Goal: Information Seeking & Learning: Check status

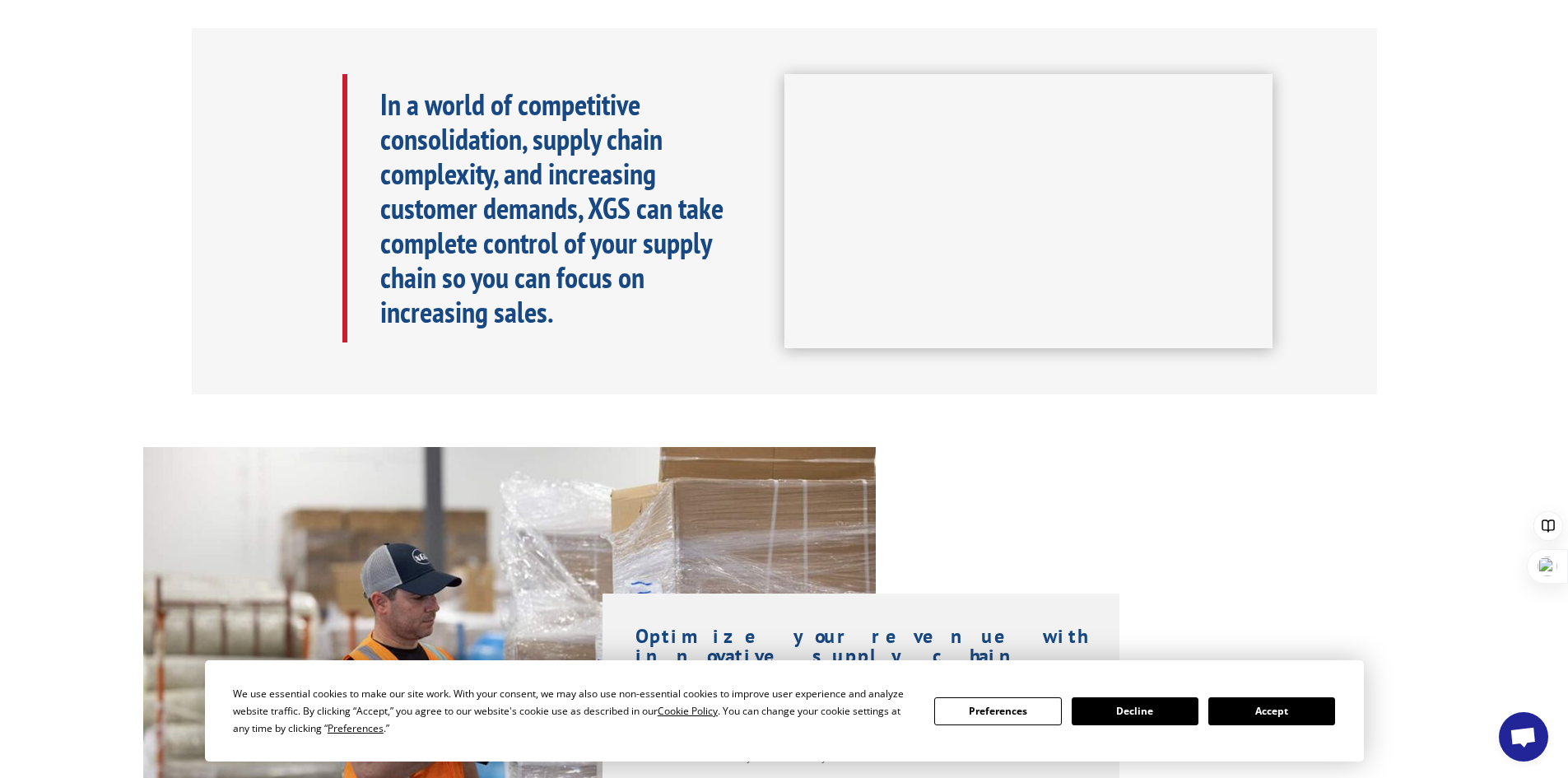
scroll to position [988, 0]
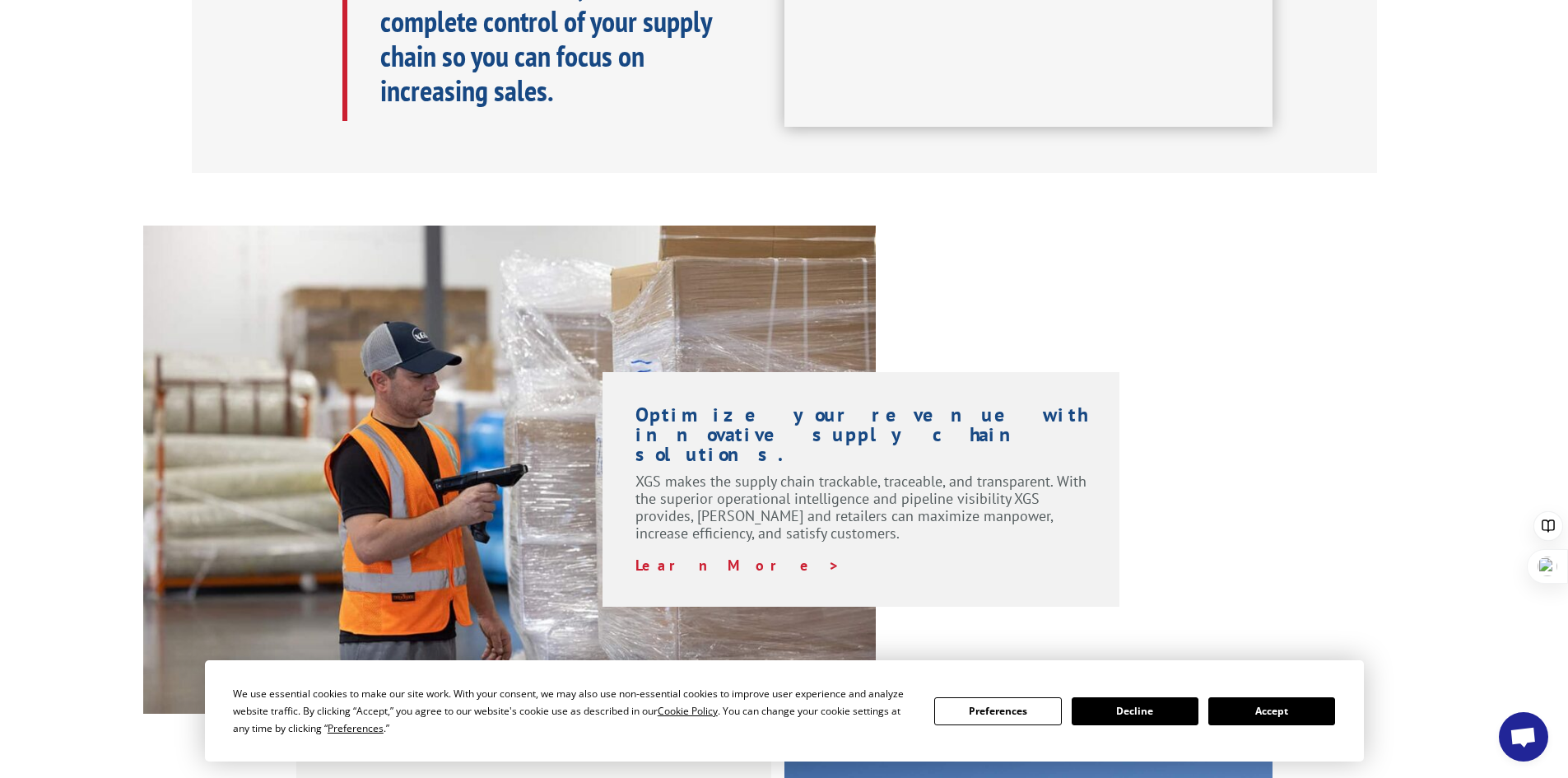
click at [1274, 705] on button "Accept" at bounding box center [1271, 710] width 127 height 28
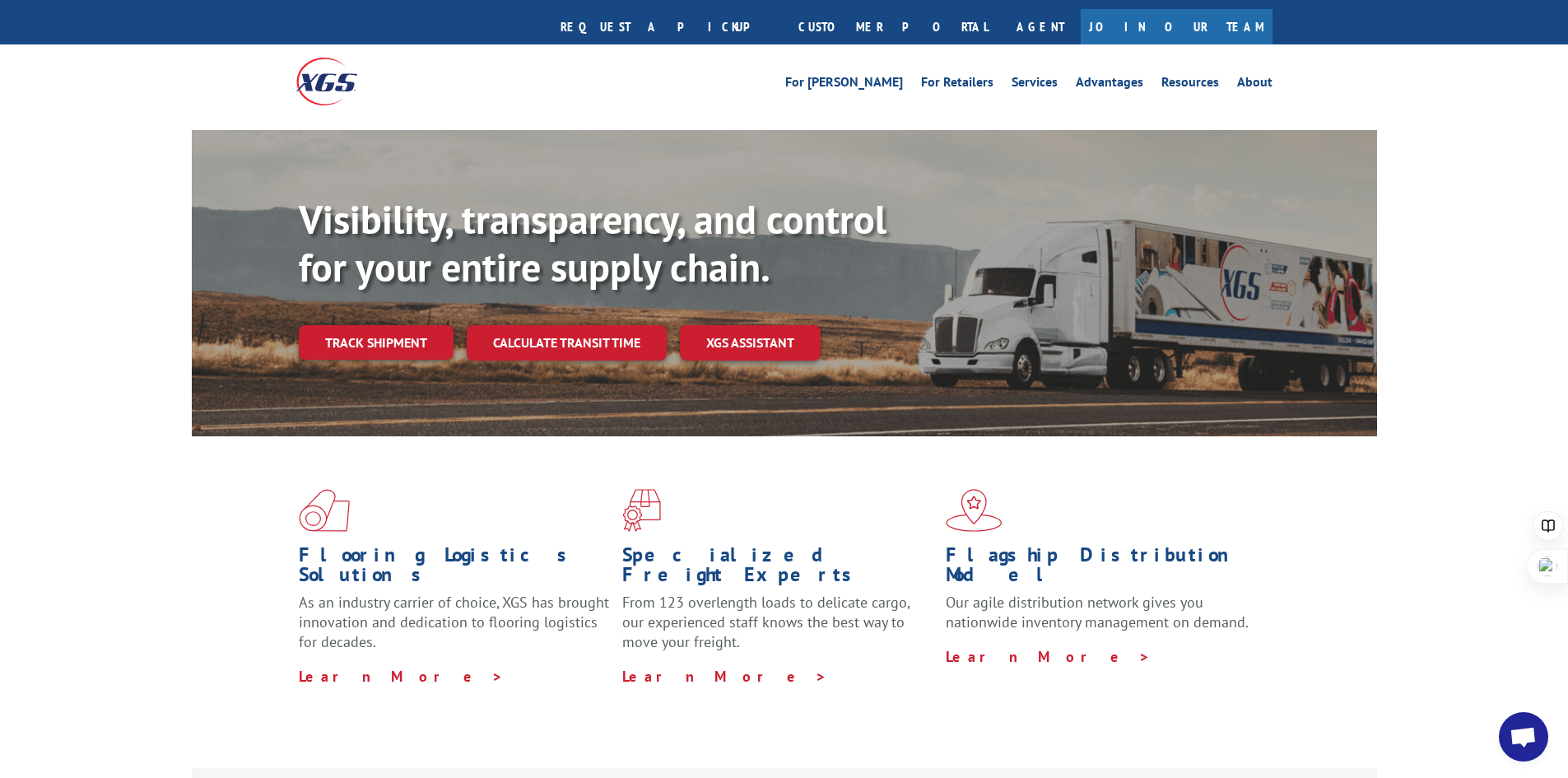
scroll to position [0, 0]
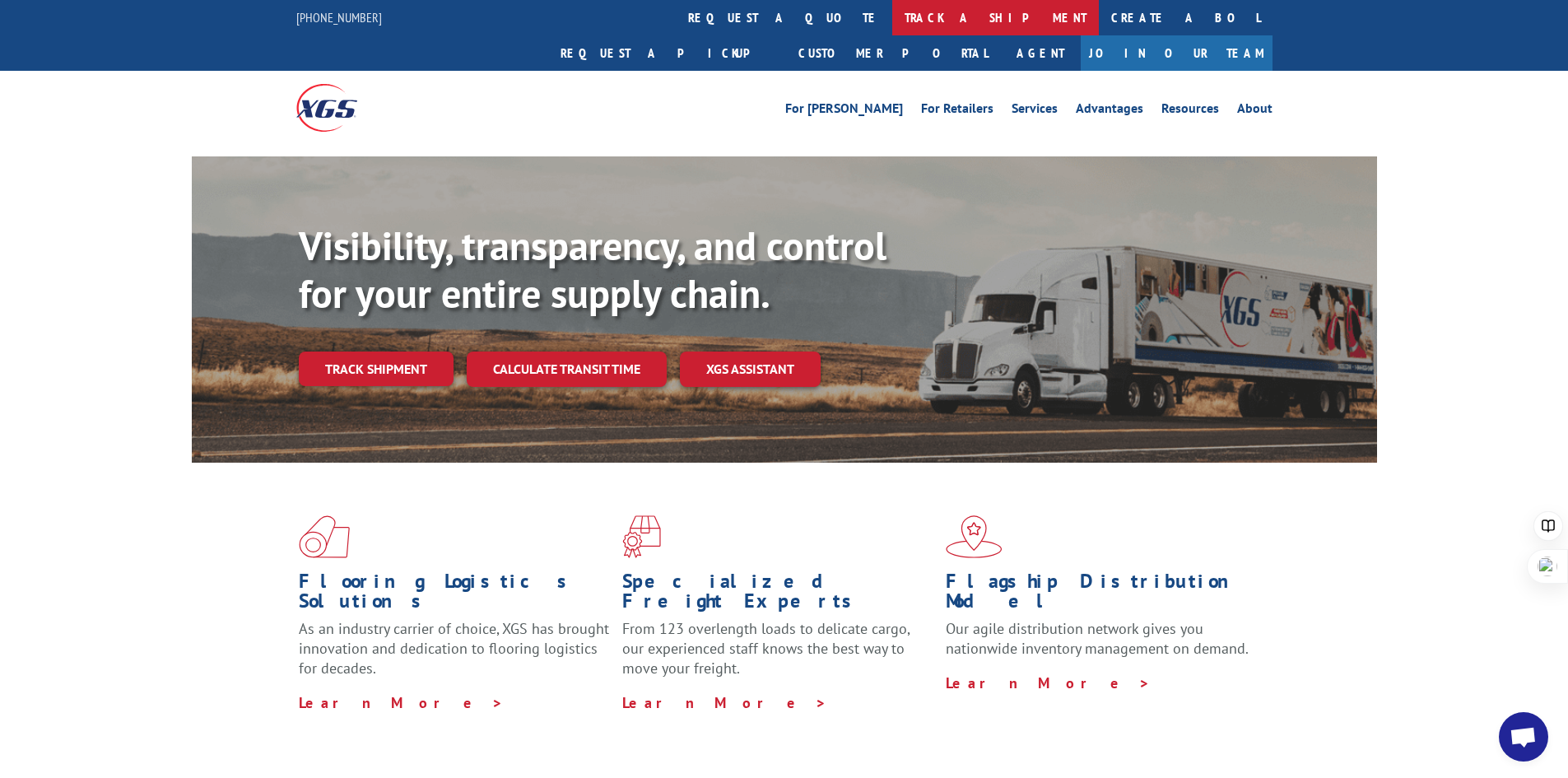
click at [892, 13] on link "track a shipment" at bounding box center [995, 18] width 207 height 35
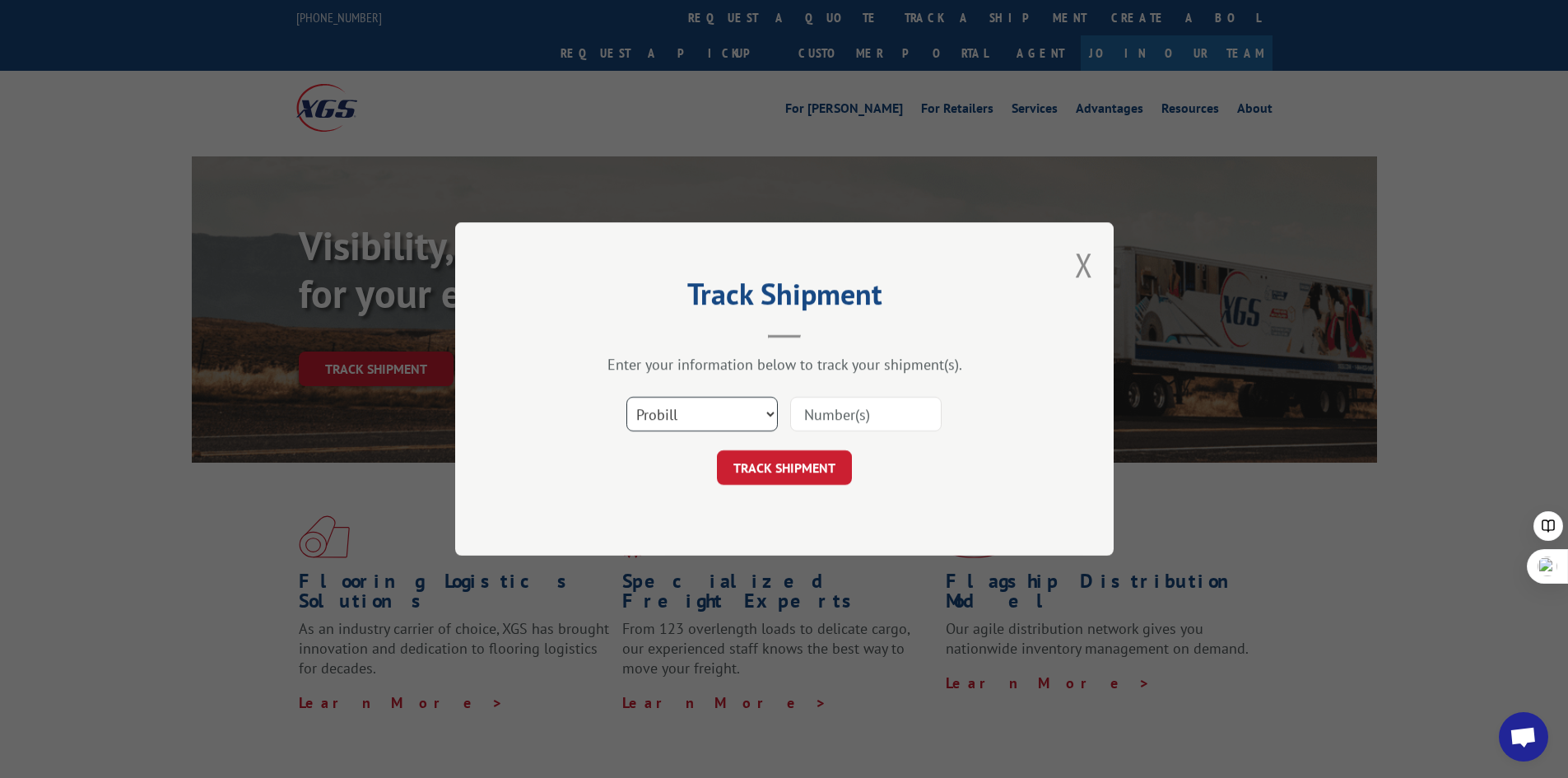
click at [762, 420] on select "Select category... Probill BOL PO" at bounding box center [703, 413] width 152 height 35
select select "bol"
click at [627, 397] on select "Select category... Probill BOL PO" at bounding box center [703, 413] width 152 height 35
click at [855, 404] on input at bounding box center [866, 413] width 152 height 35
type input "54393202"
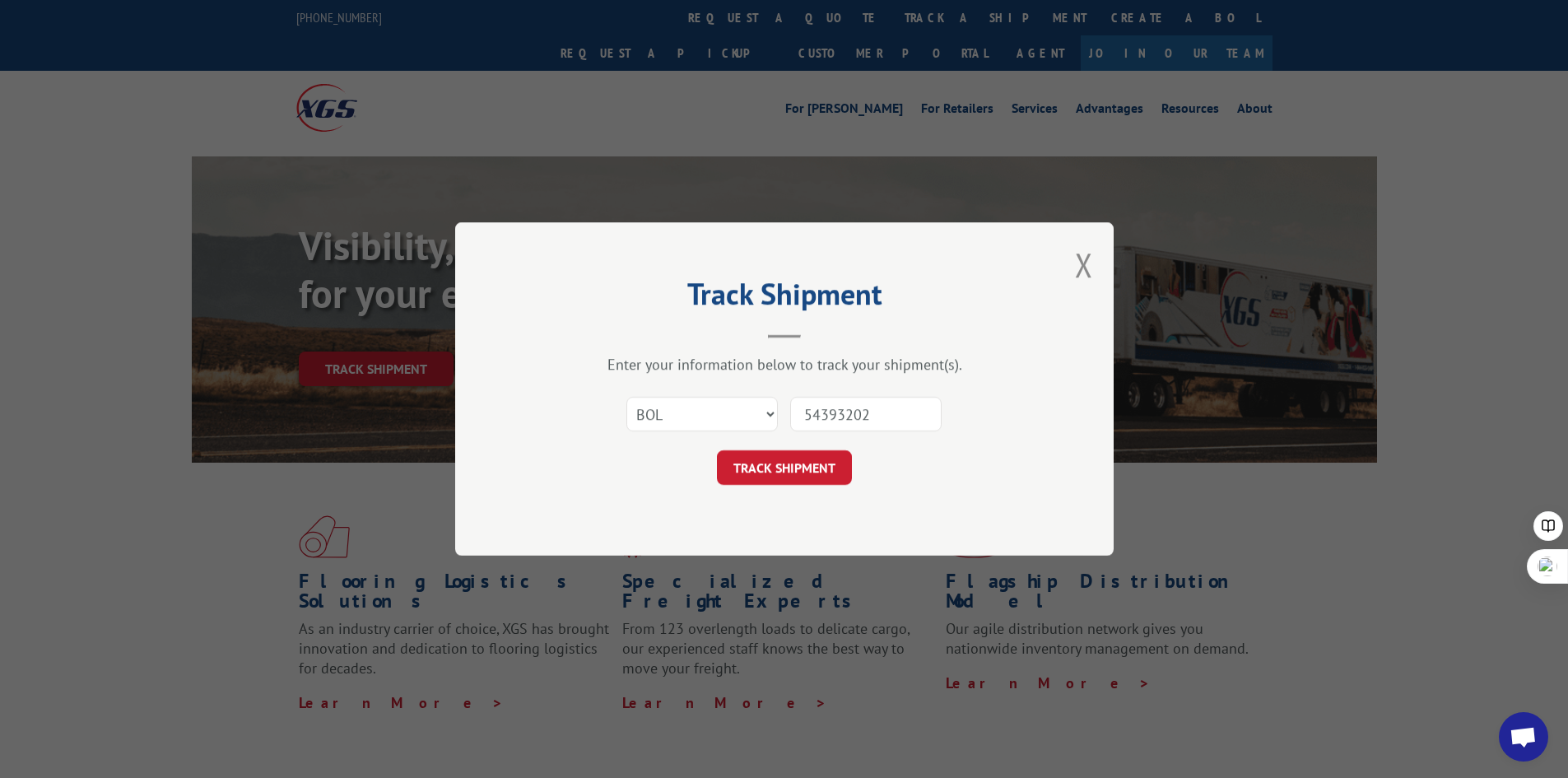
click at [816, 459] on button "TRACK SHIPMENT" at bounding box center [784, 467] width 135 height 35
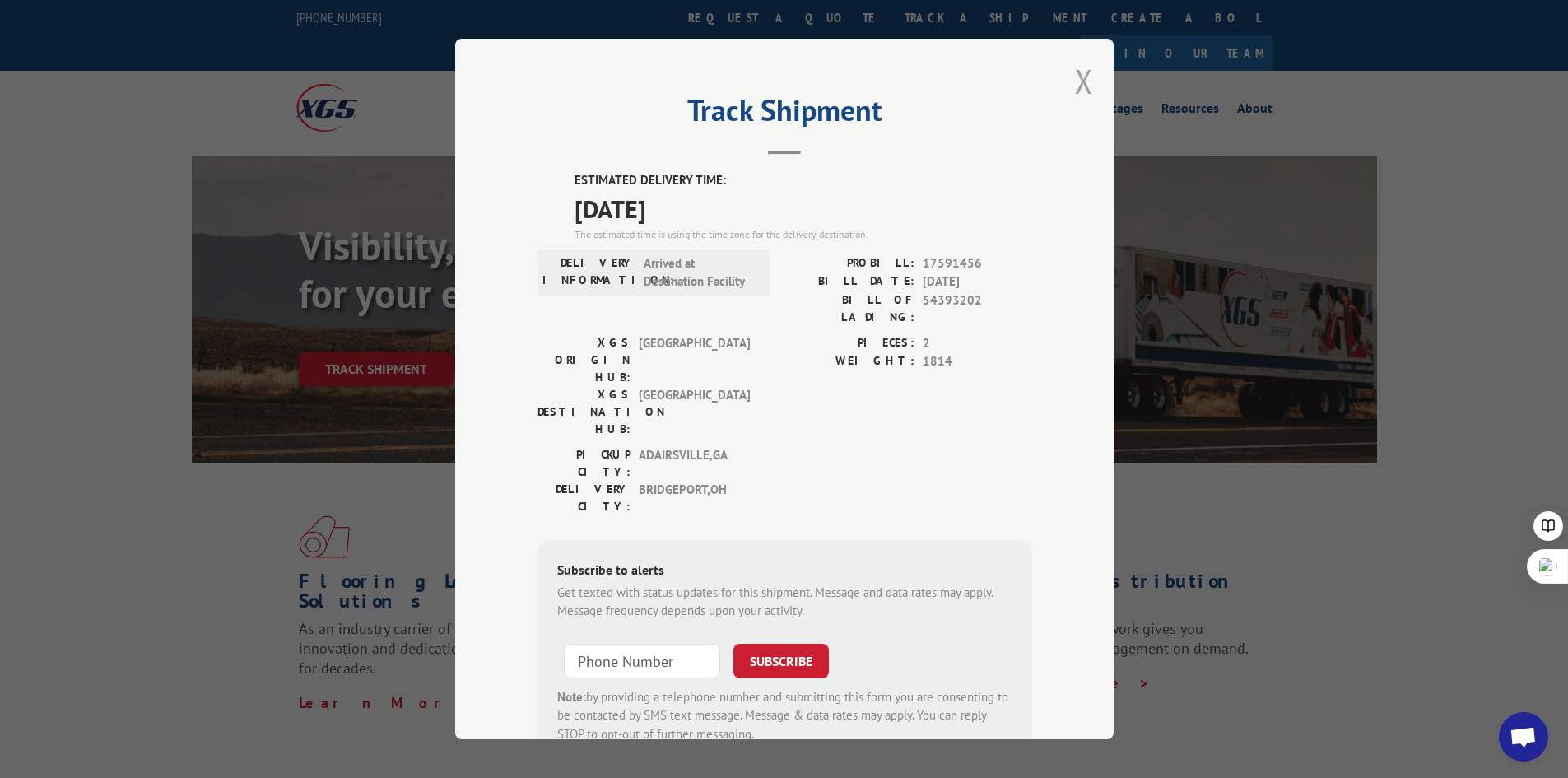
click at [1075, 78] on button "Close modal" at bounding box center [1083, 81] width 18 height 44
